Goal: Task Accomplishment & Management: Manage account settings

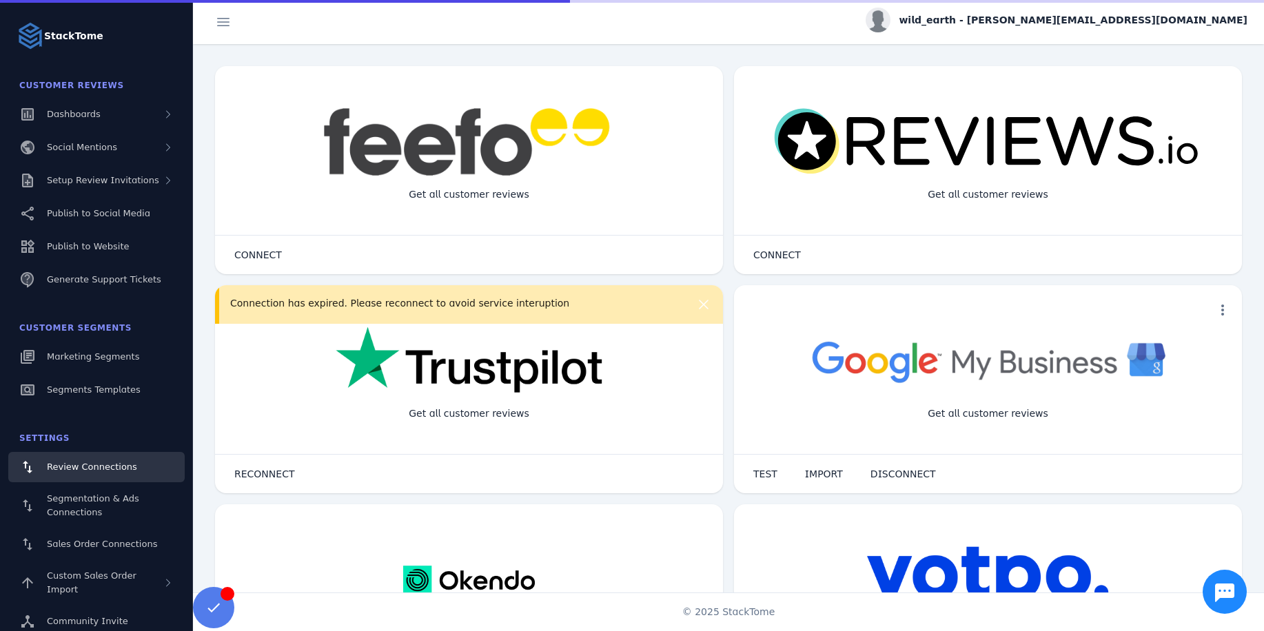
click at [385, 311] on div "Connection has expired. Please reconnect to avoid service interuption" at bounding box center [469, 304] width 508 height 39
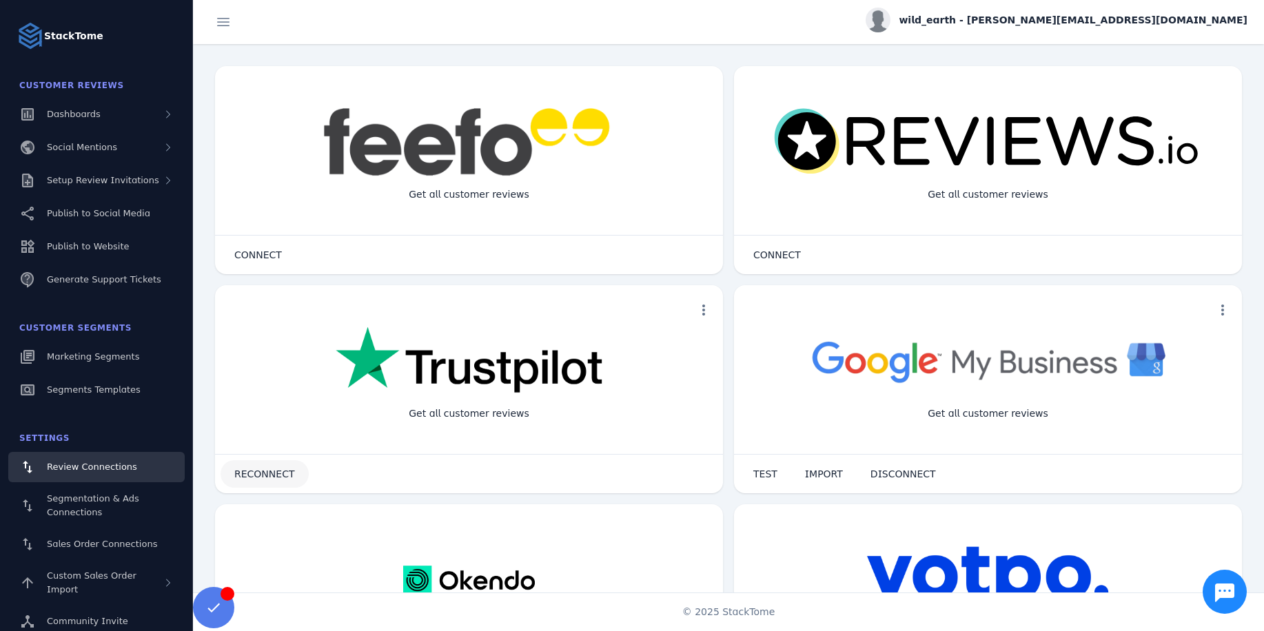
click at [262, 478] on span "RECONNECT" at bounding box center [264, 474] width 61 height 10
